Goal: Consume media (video, audio)

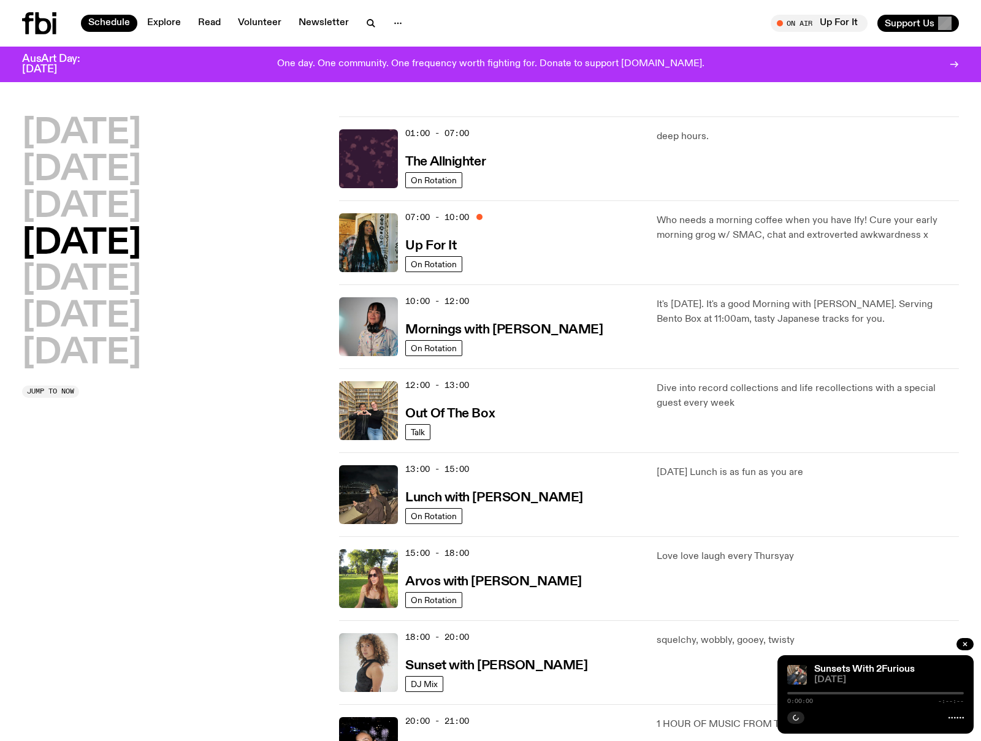
click at [141, 213] on h2 "[DATE]" at bounding box center [81, 207] width 119 height 34
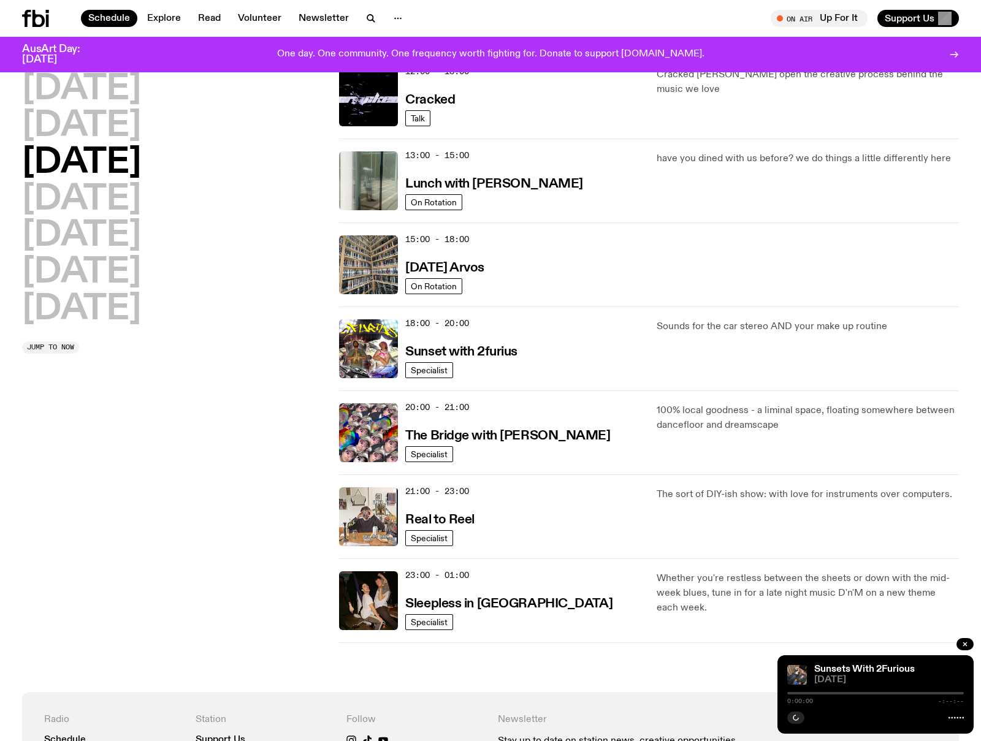
scroll to position [307, 0]
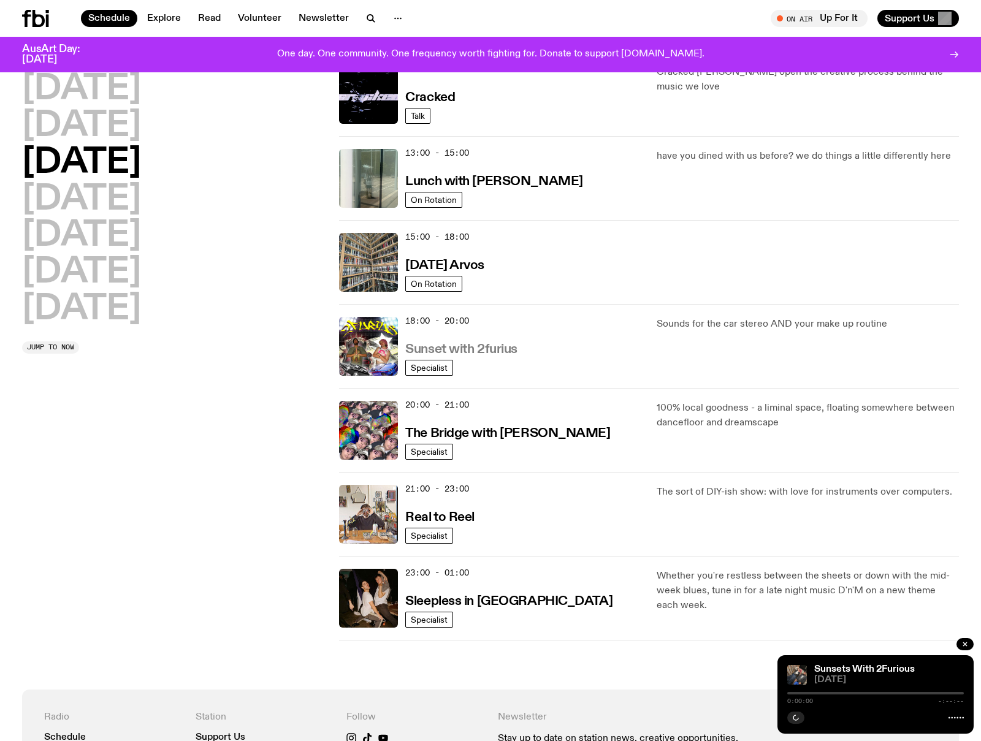
click at [470, 347] on h3 "Sunset with 2furius" at bounding box center [461, 349] width 112 height 13
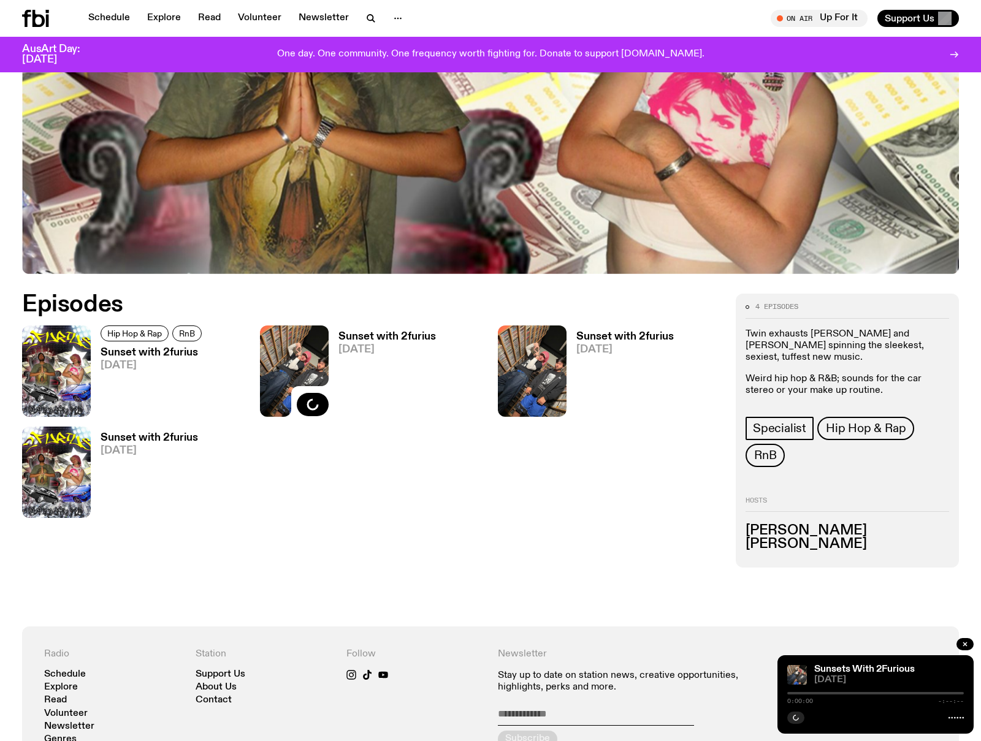
scroll to position [429, 0]
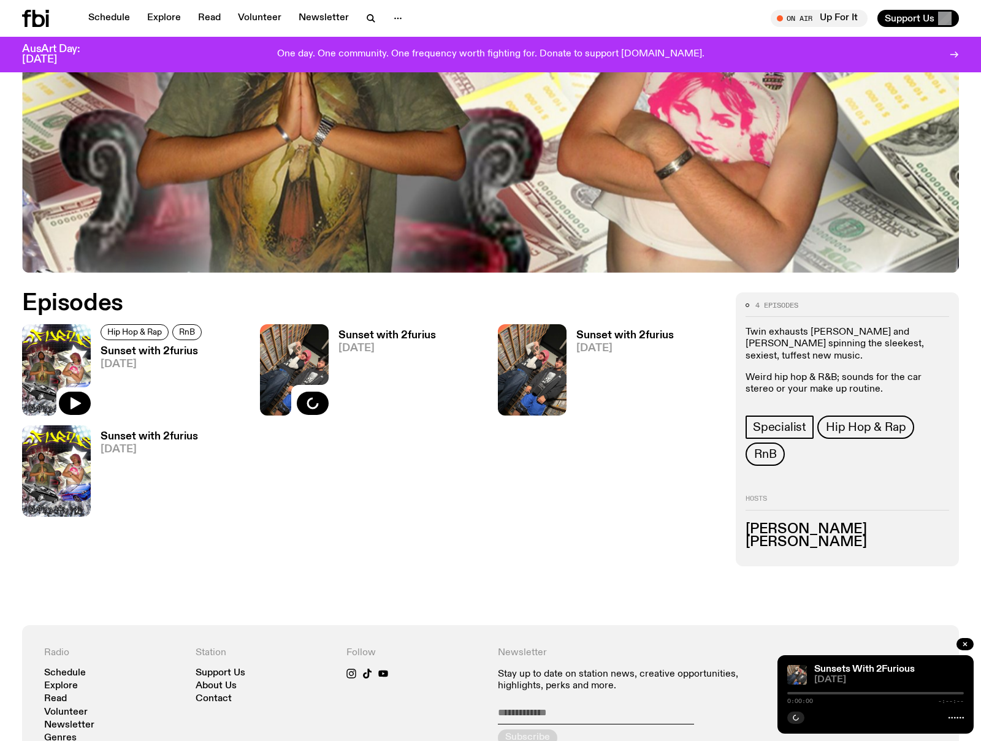
click at [69, 356] on img at bounding box center [56, 369] width 69 height 91
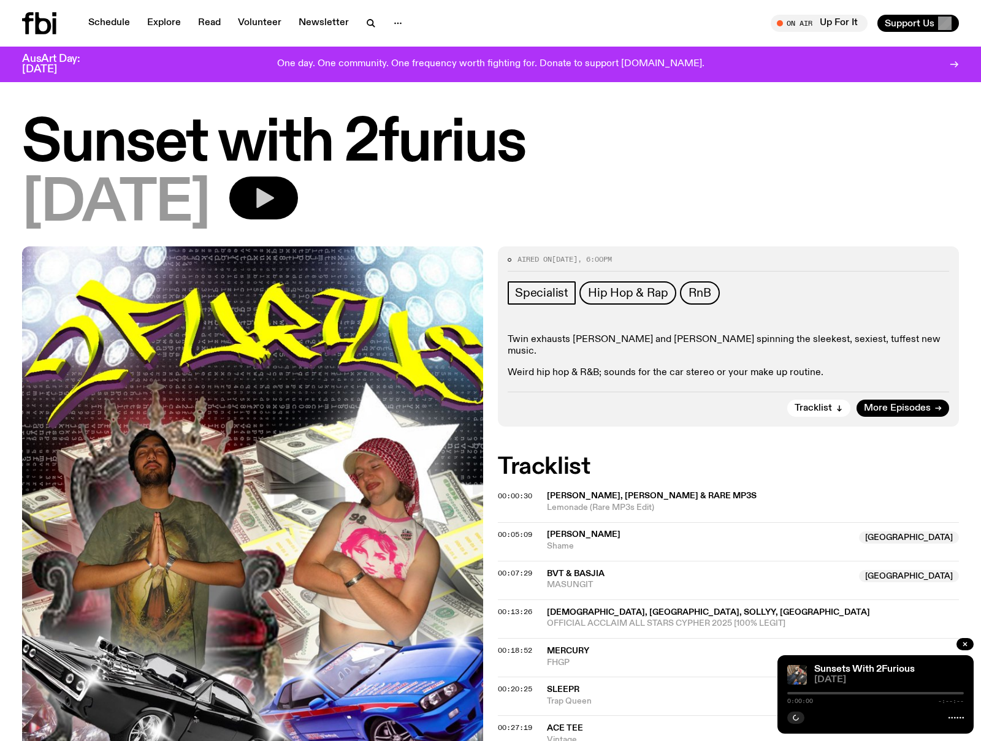
click at [274, 200] on icon "button" at bounding box center [265, 198] width 18 height 20
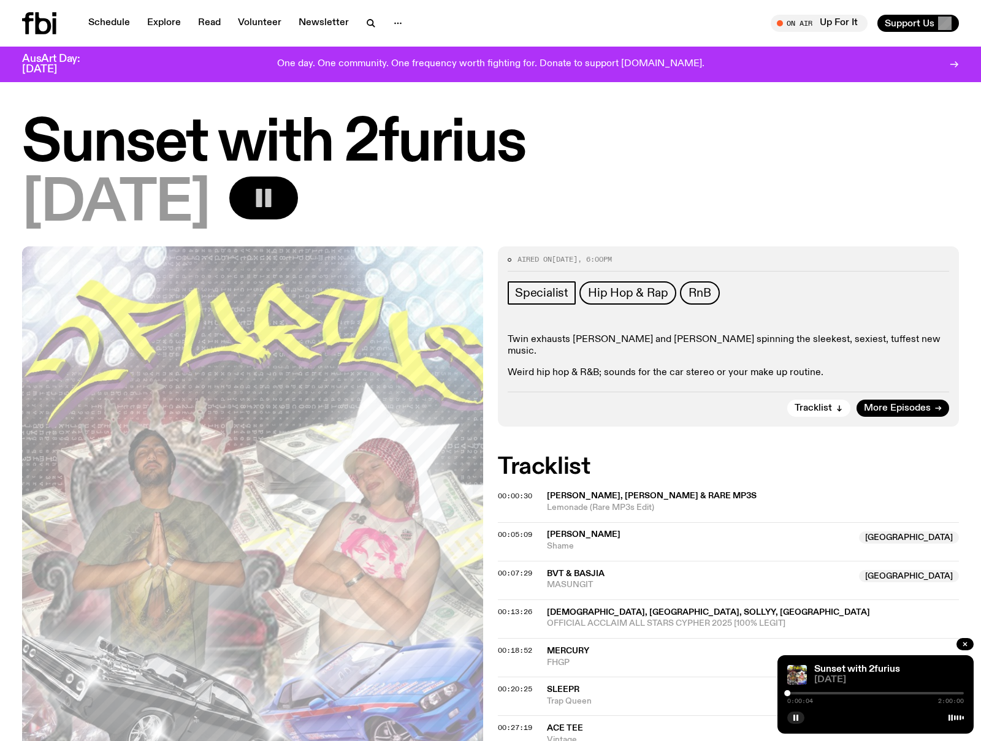
click at [272, 201] on rect "button" at bounding box center [269, 198] width 6 height 18
